Goal: Transaction & Acquisition: Purchase product/service

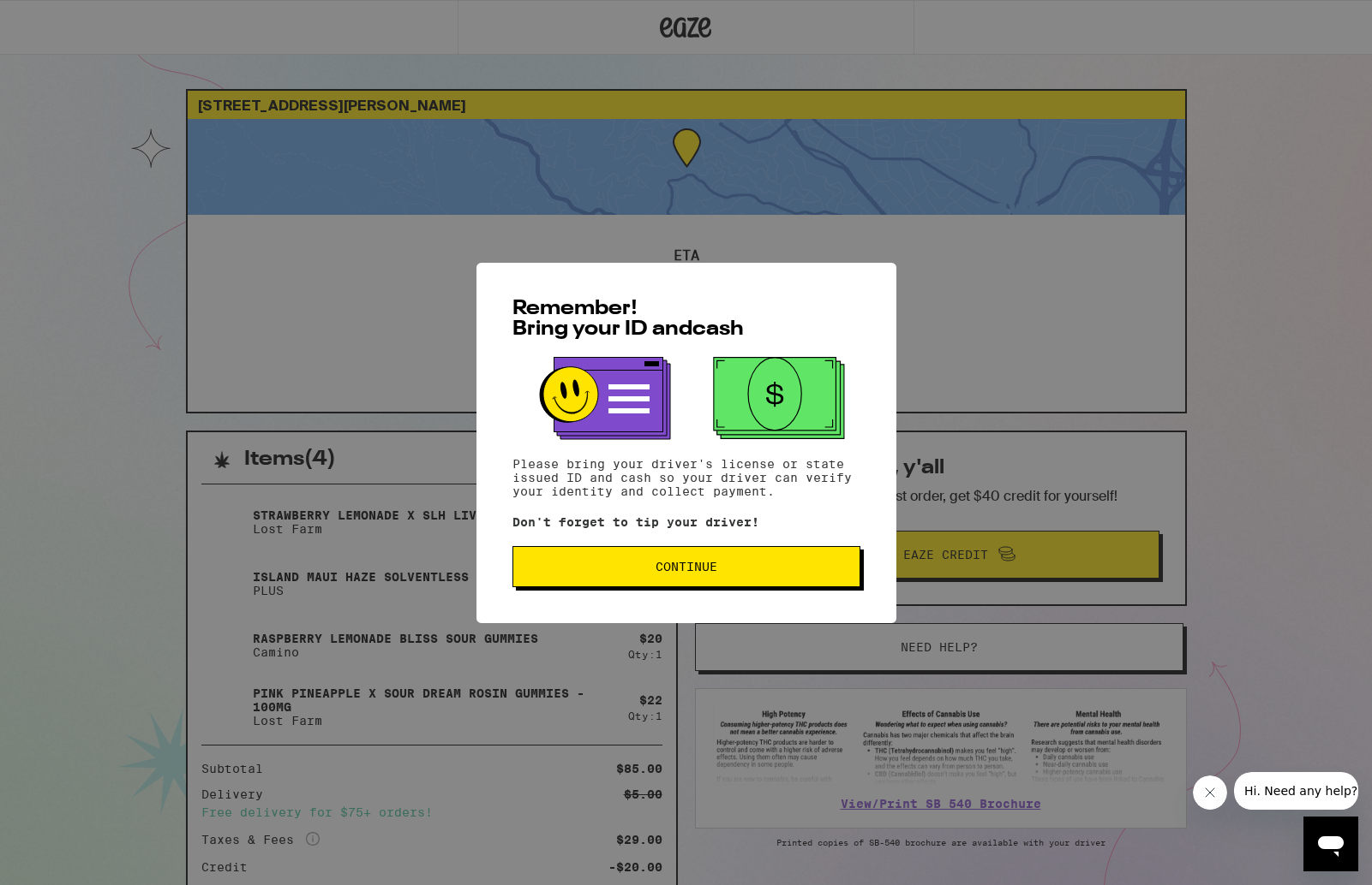
click at [725, 570] on span "Continue" at bounding box center [686, 567] width 319 height 12
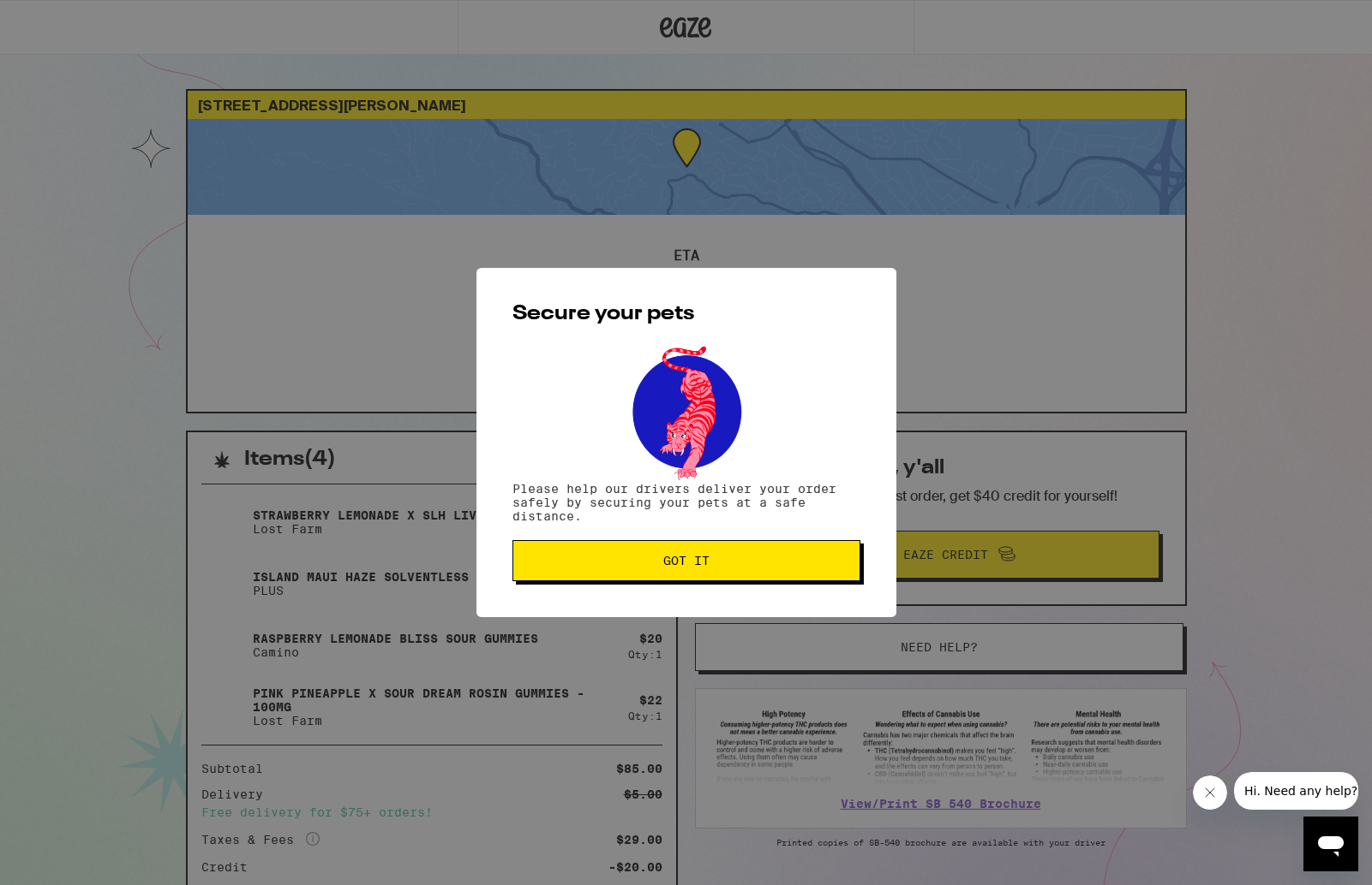
click at [649, 577] on button "Got it" at bounding box center [686, 561] width 348 height 41
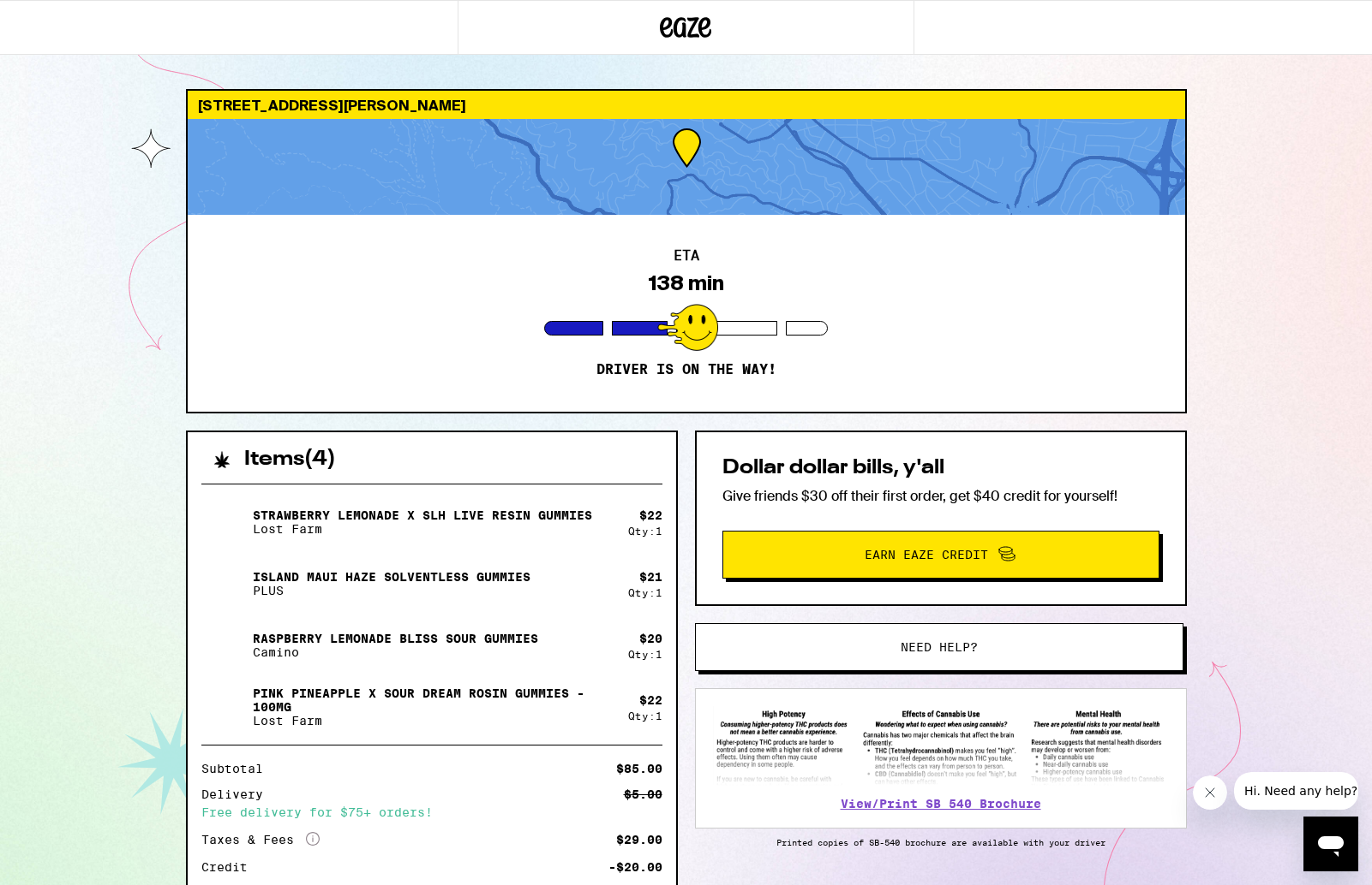
scroll to position [1, 0]
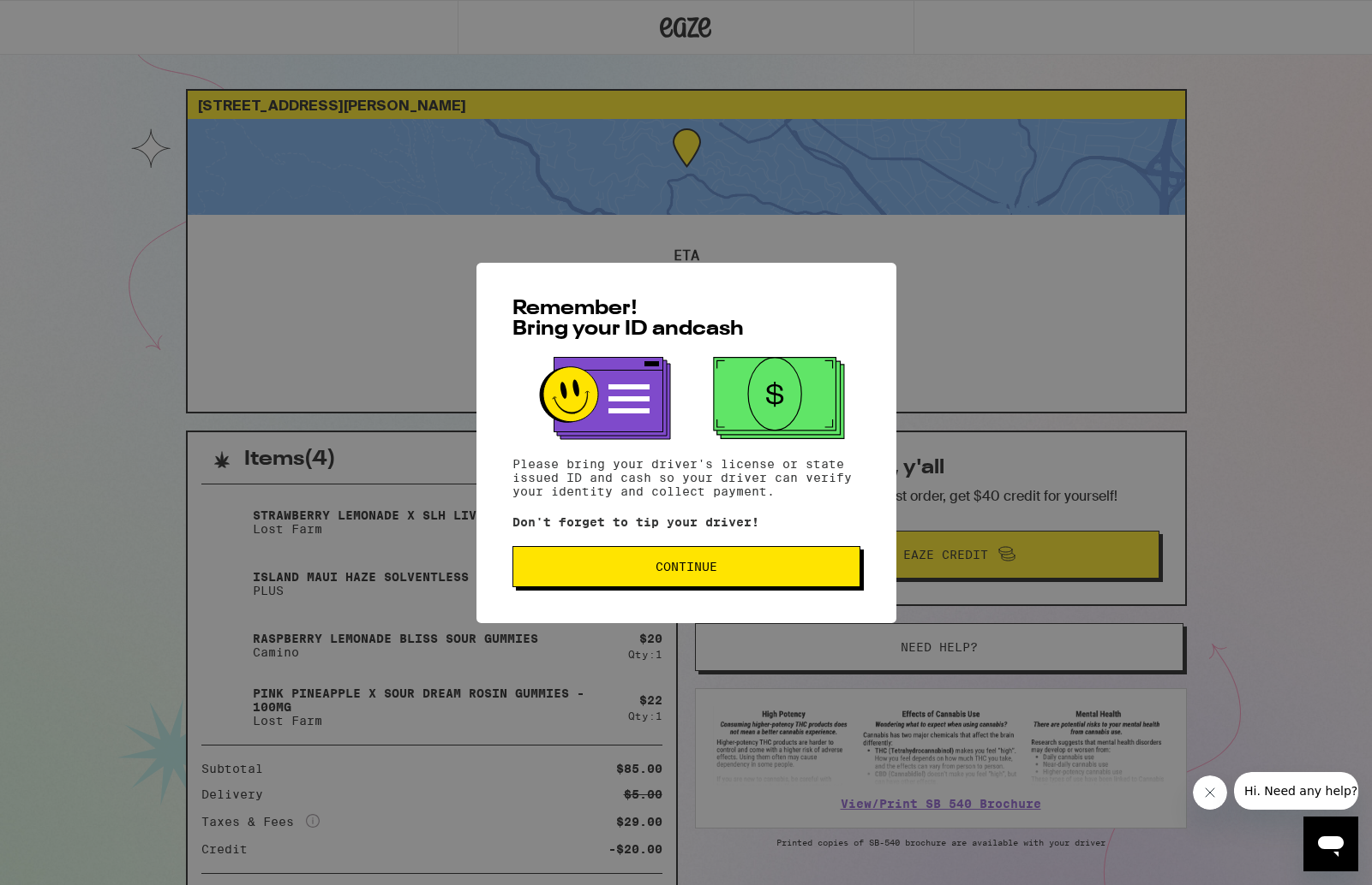
click at [595, 573] on span "Continue" at bounding box center [686, 567] width 319 height 12
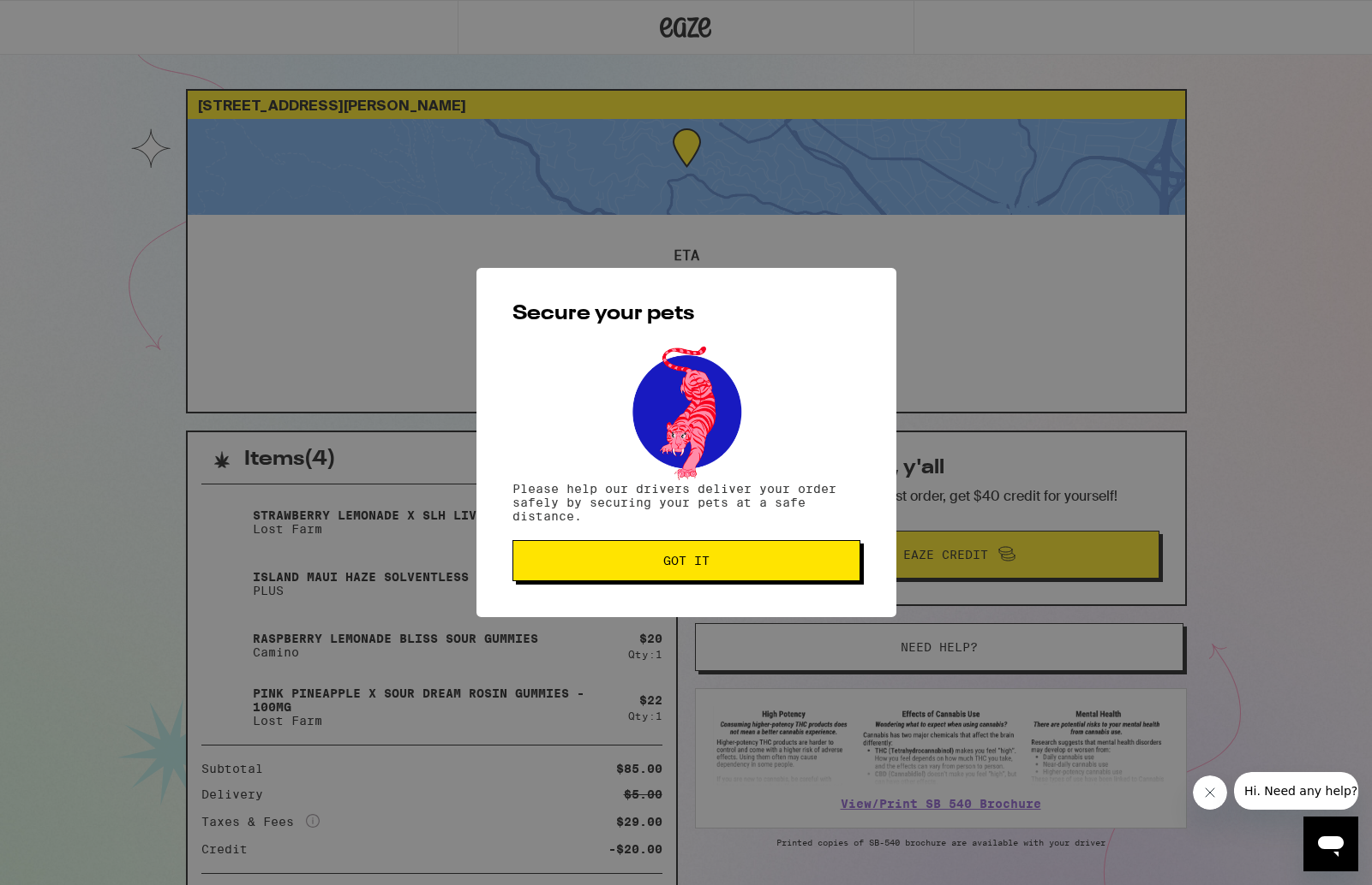
click at [583, 551] on button "Got it" at bounding box center [686, 561] width 348 height 41
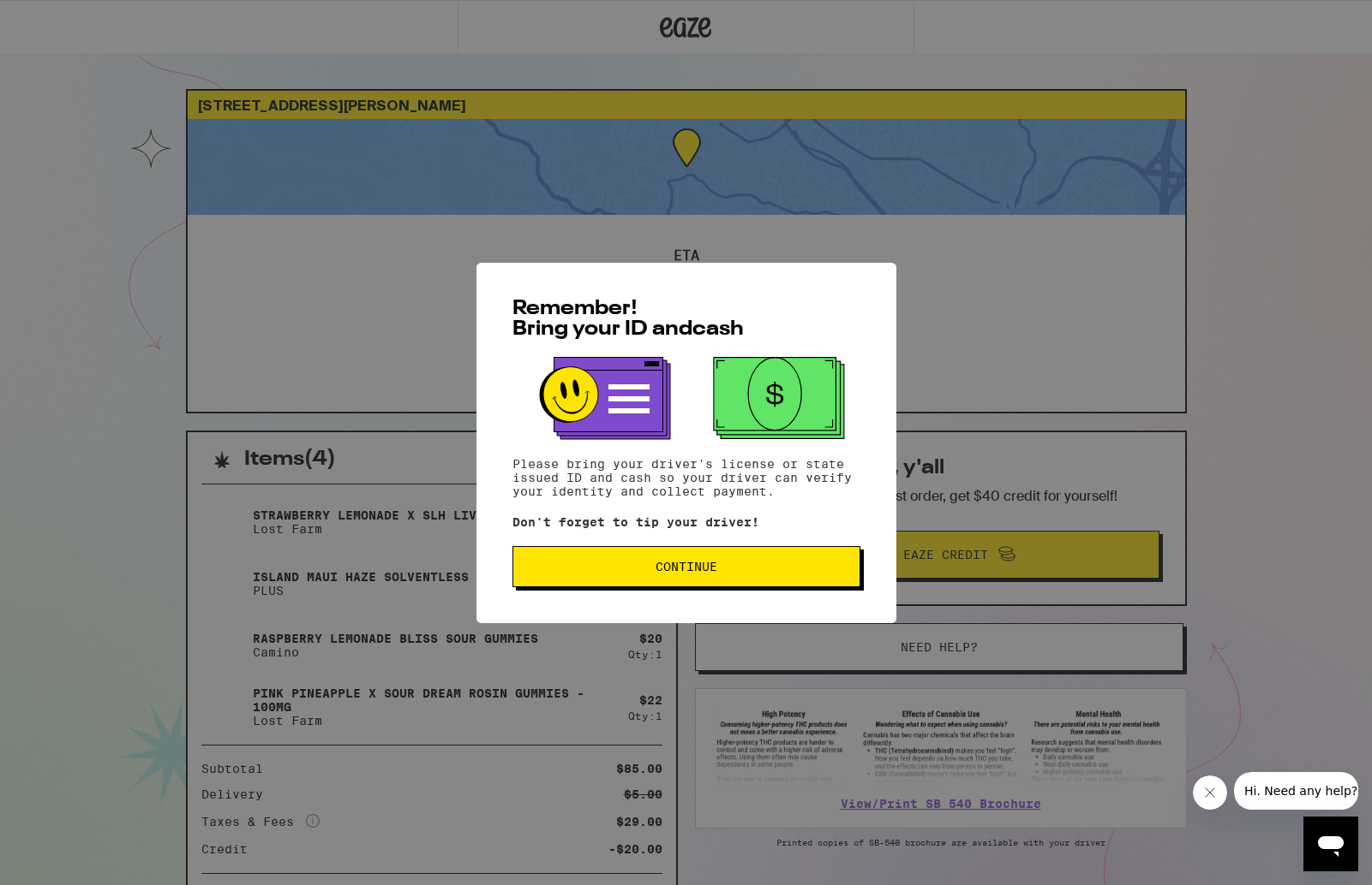
click at [727, 571] on span "Continue" at bounding box center [686, 567] width 319 height 12
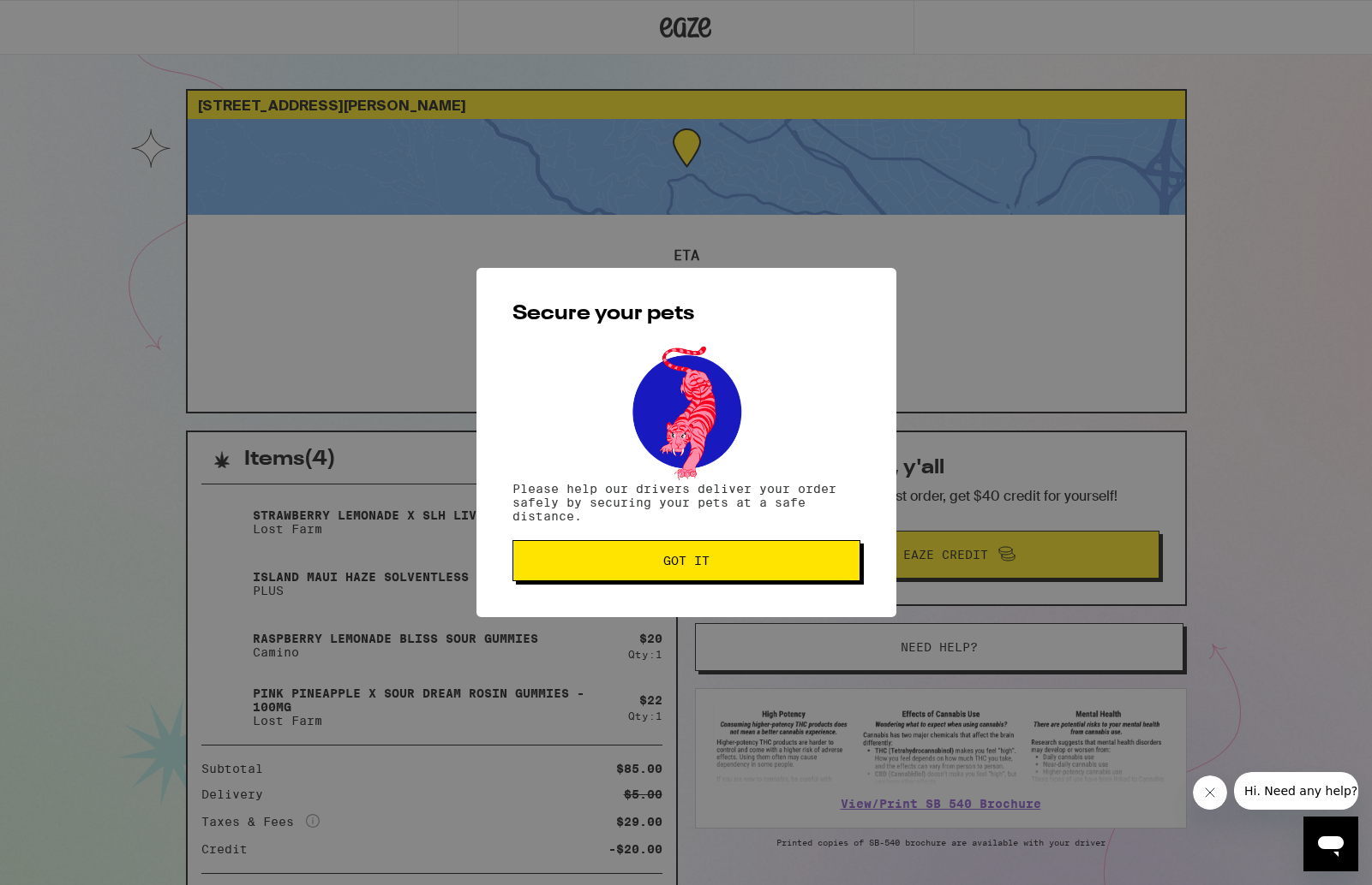
click at [727, 571] on button "Got it" at bounding box center [686, 561] width 348 height 41
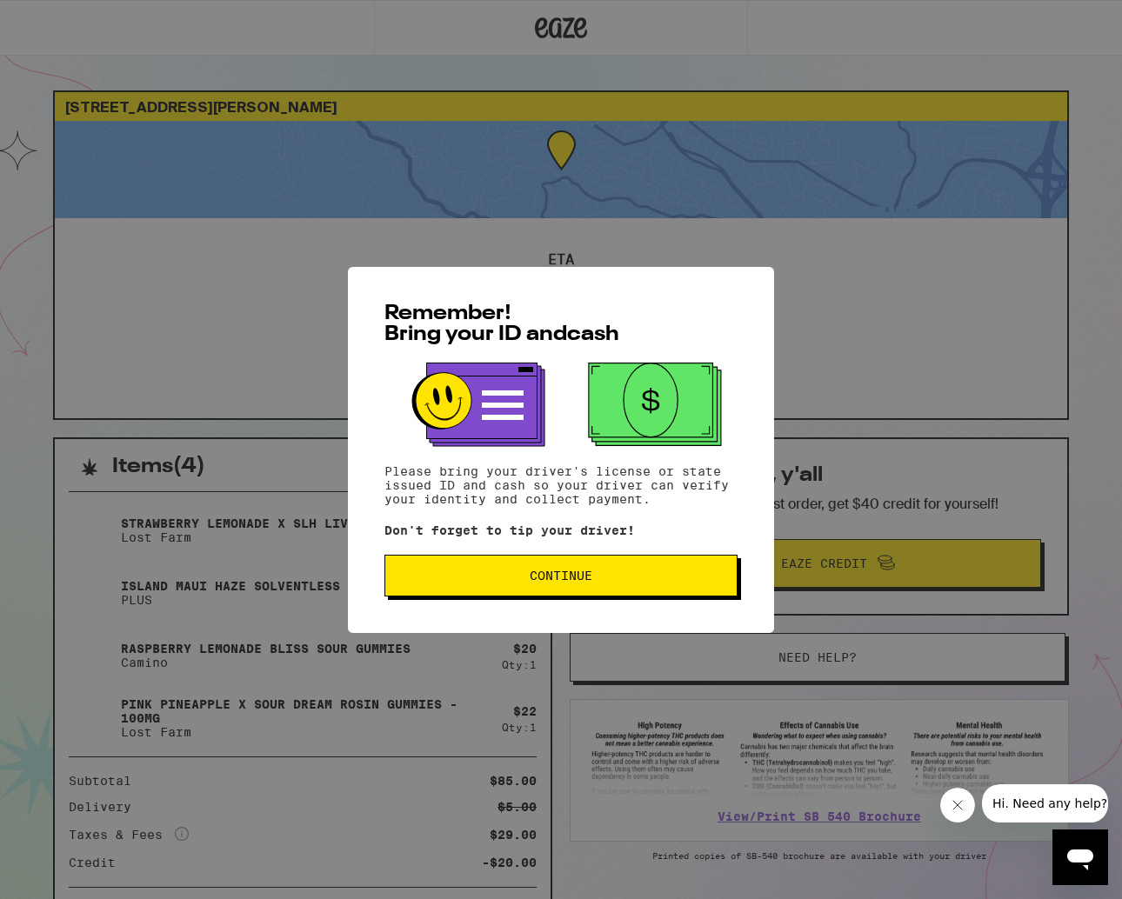
drag, startPoint x: 464, startPoint y: 574, endPoint x: 322, endPoint y: 498, distance: 161.9
click at [464, 574] on span "Continue" at bounding box center [561, 576] width 324 height 12
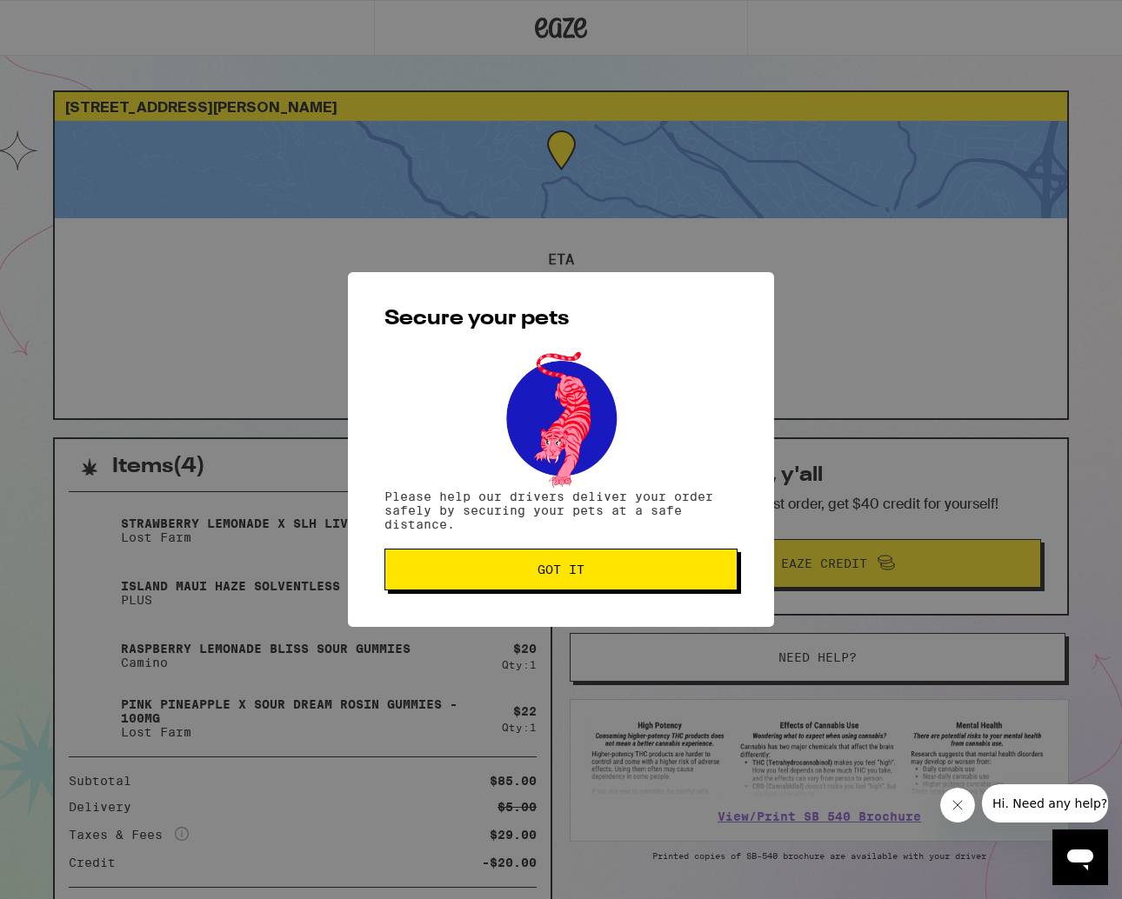
click at [528, 564] on button "Got it" at bounding box center [560, 570] width 353 height 42
